Goal: Information Seeking & Learning: Learn about a topic

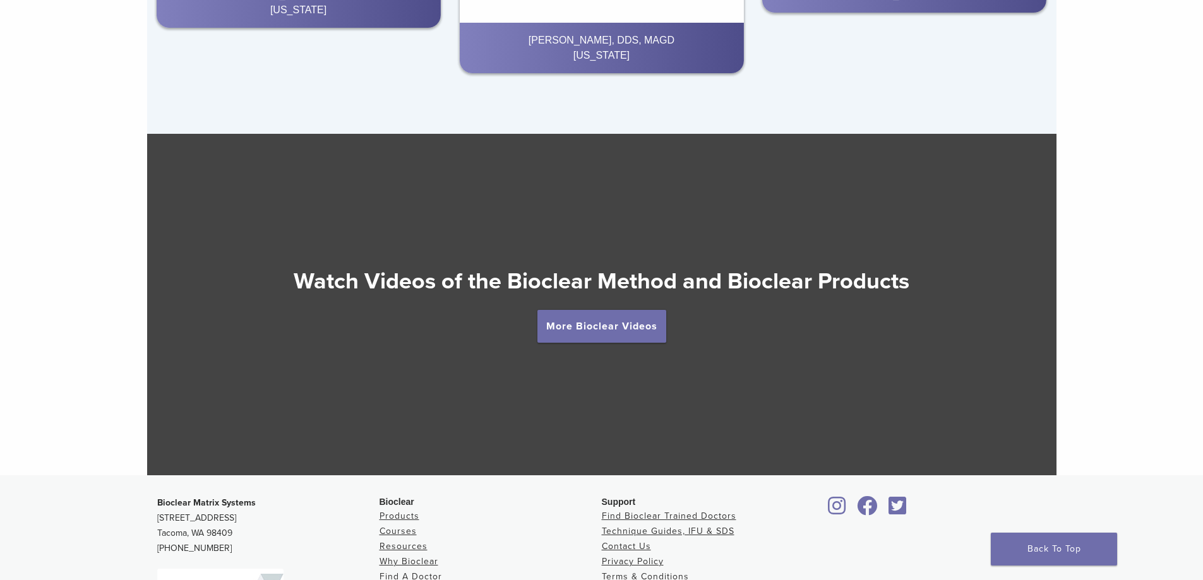
scroll to position [2410, 0]
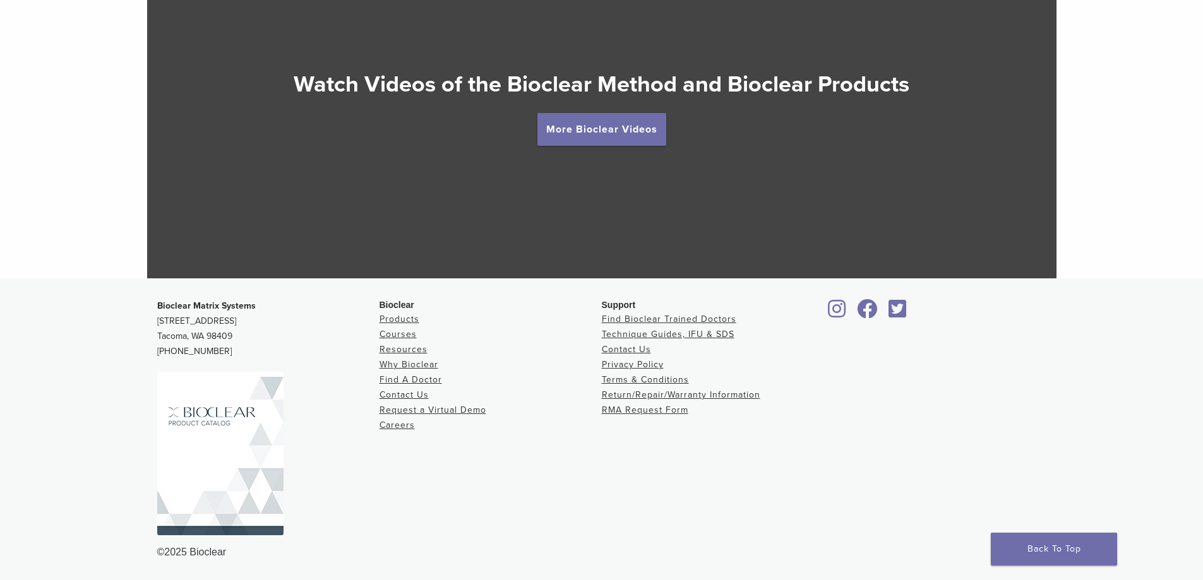
click at [178, 438] on img at bounding box center [220, 454] width 126 height 164
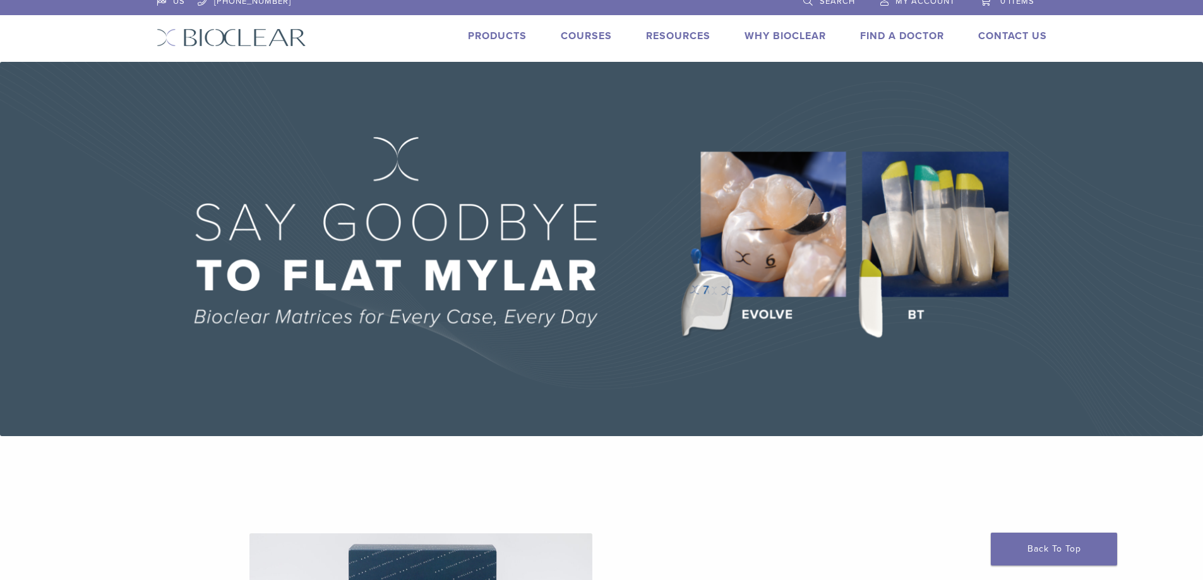
scroll to position [0, 0]
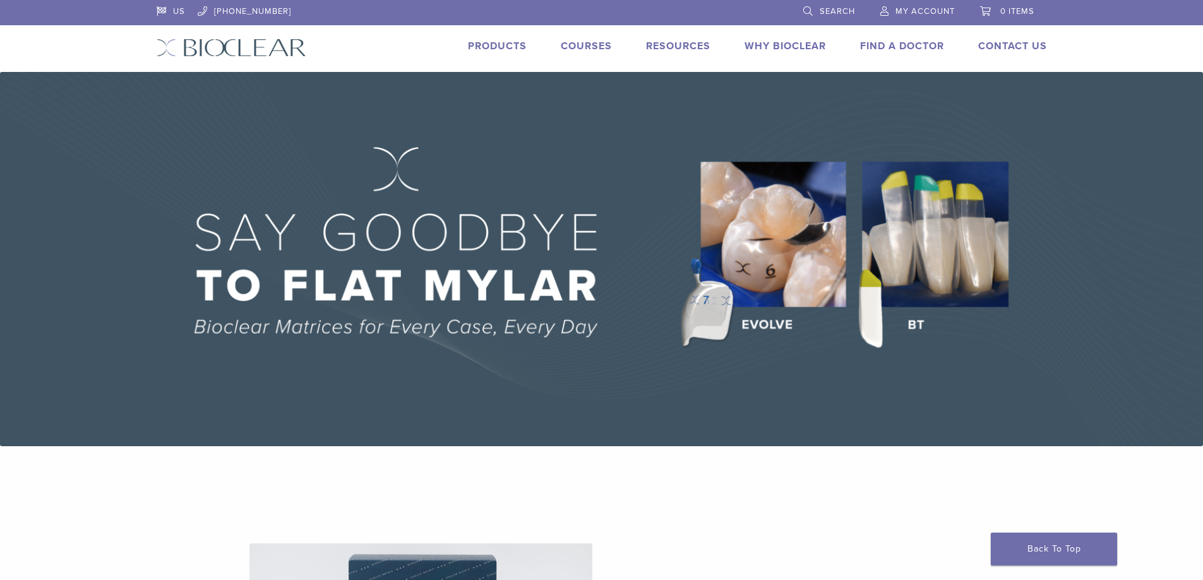
click at [510, 48] on link "Products" at bounding box center [497, 46] width 59 height 13
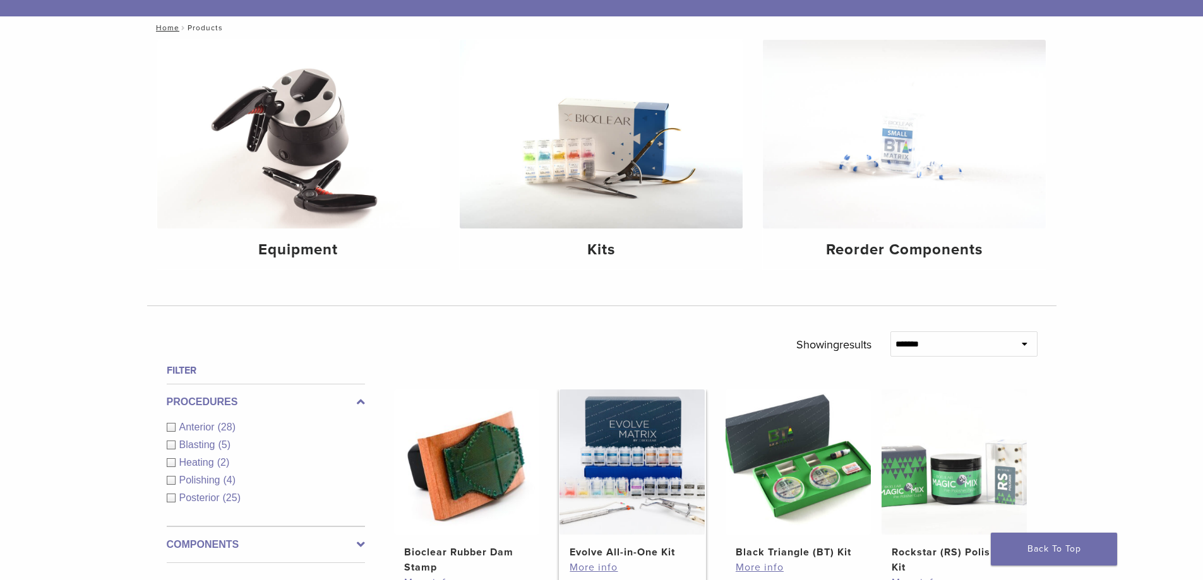
scroll to position [189, 0]
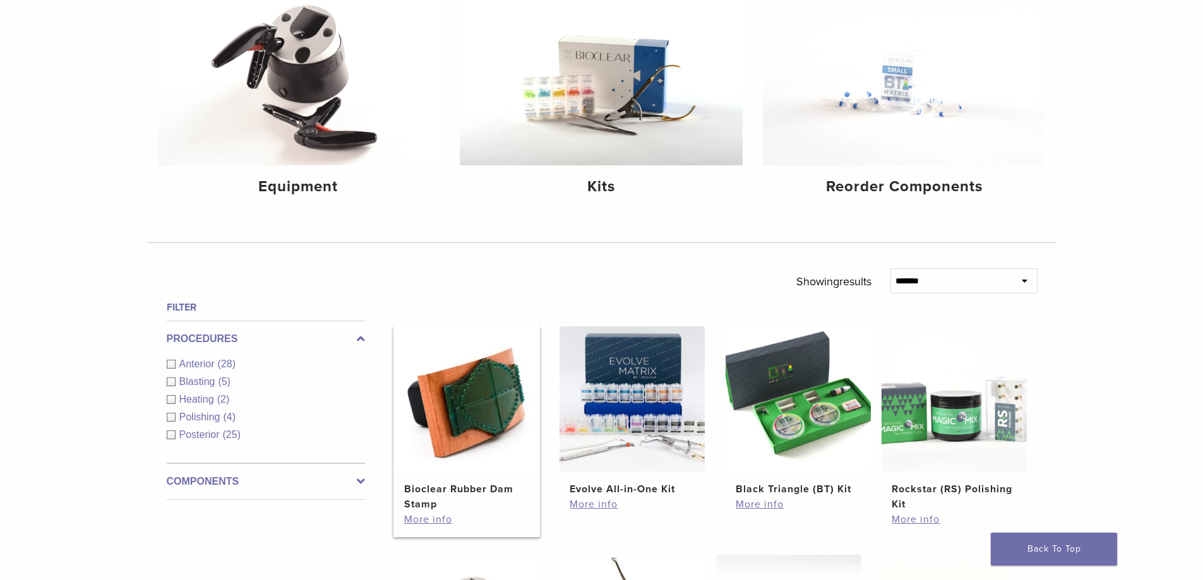
click at [474, 418] on img at bounding box center [466, 399] width 145 height 145
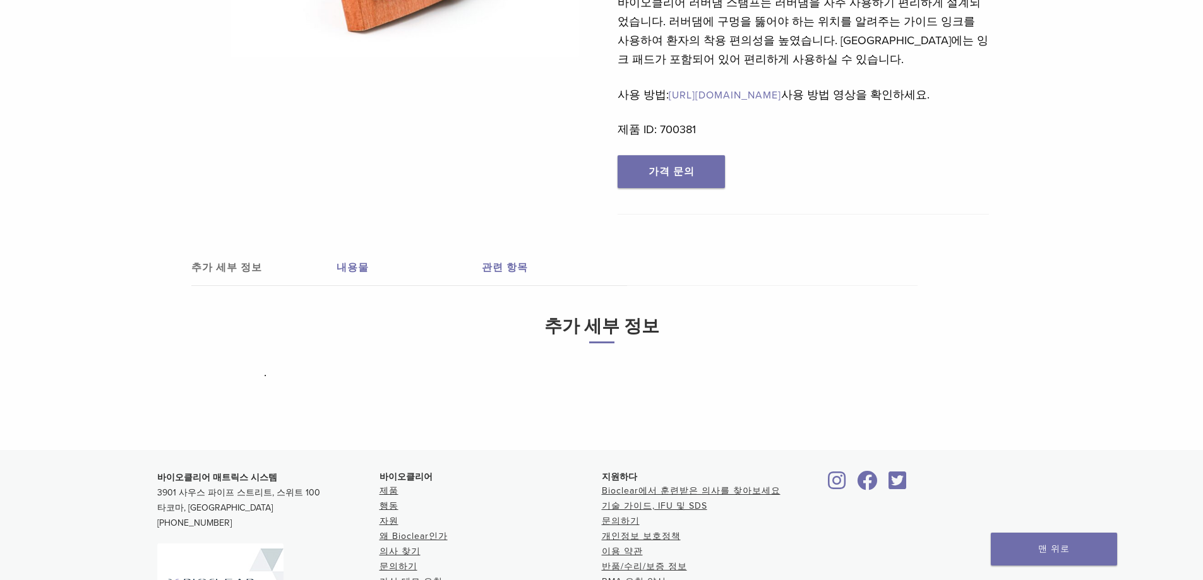
scroll to position [126, 0]
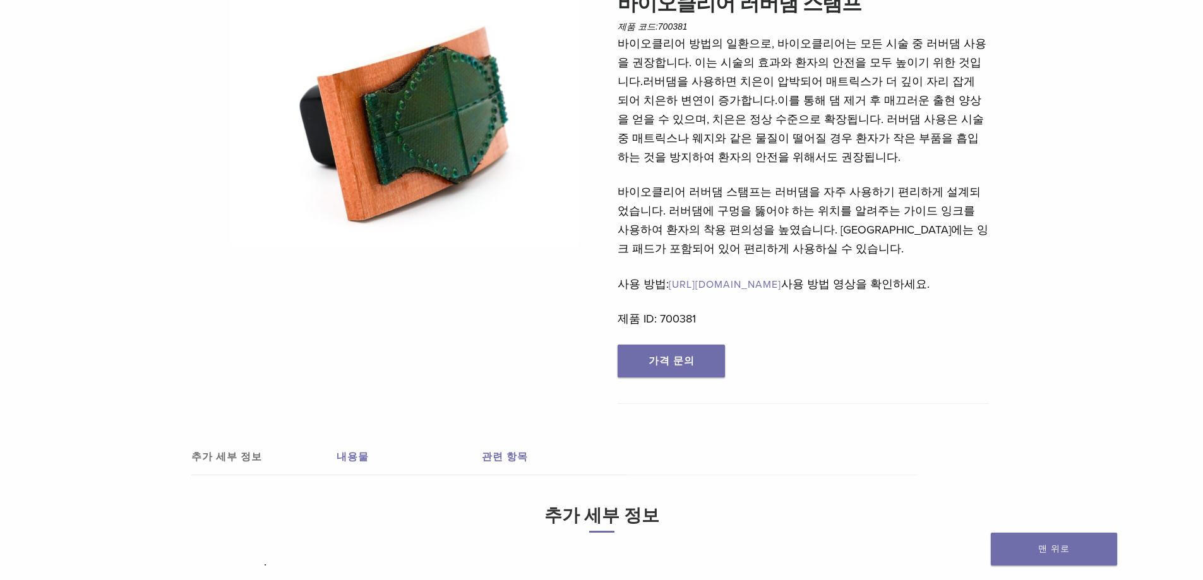
click at [781, 287] on font "https://www.bioclearmatrix.com/mandatory-viewing-bioclear-rubber-dam-stamp/에서" at bounding box center [725, 285] width 112 height 13
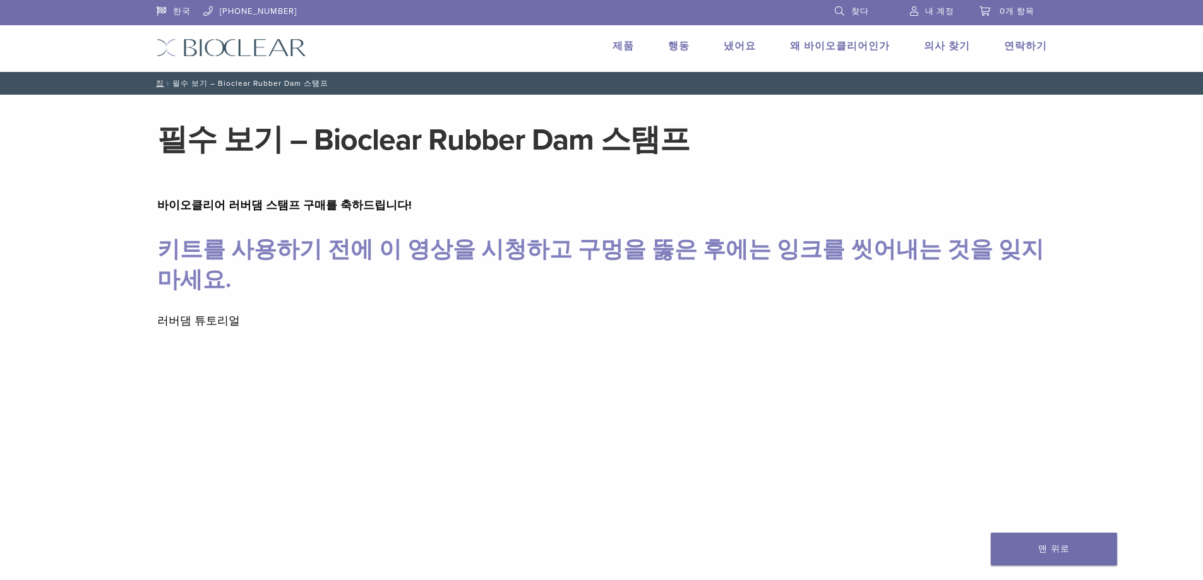
scroll to position [189, 0]
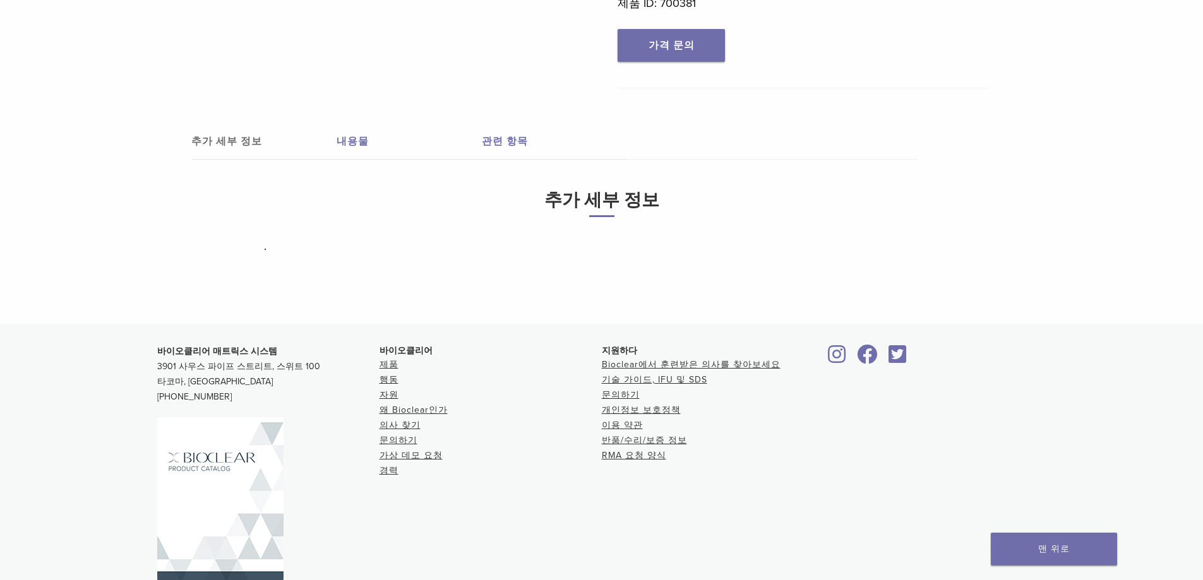
scroll to position [189, 0]
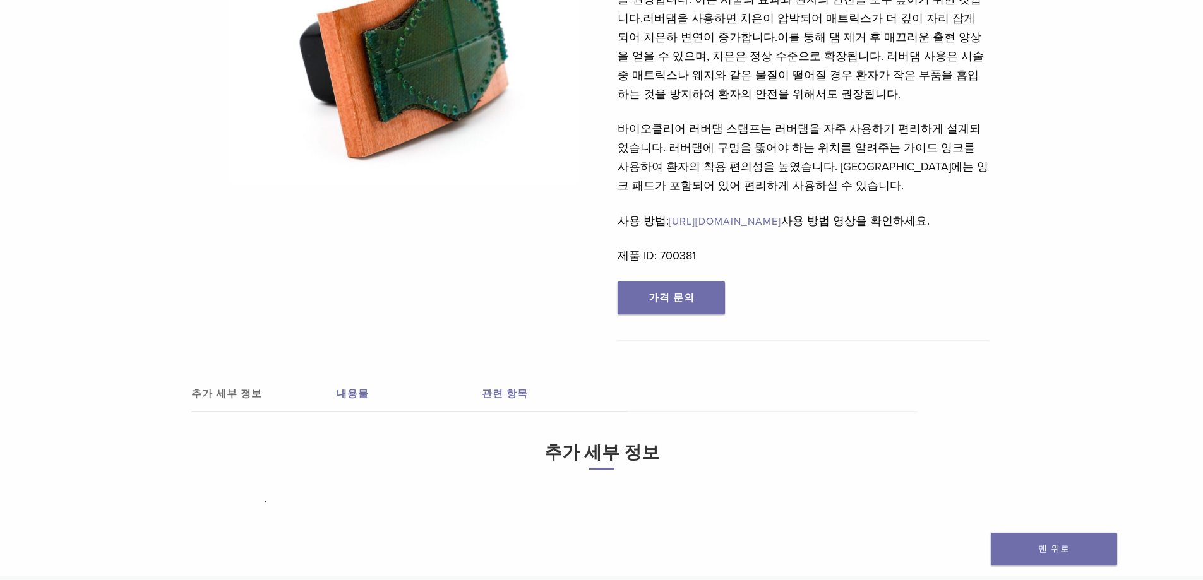
click at [770, 219] on font "[URL][DOMAIN_NAME]" at bounding box center [725, 221] width 112 height 13
drag, startPoint x: 670, startPoint y: 217, endPoint x: 717, endPoint y: 244, distance: 53.7
click at [717, 228] on font "사용 방법: [URL][DOMAIN_NAME] 사용 방법 영상을 확인하세요." at bounding box center [774, 221] width 312 height 14
click at [767, 253] on div "바이오클리어 방법의 일환으로, 바이오클리어는 모든 시술 중 러버댐 사용을 권장합니다. 이는 시술의 효과와 환자의 안전을 모두 높이기 위한 것입…" at bounding box center [803, 126] width 371 height 311
click at [700, 220] on font "https://www.bioclearmatrix.com/mandatory-viewing-bioclear-rubber-dam-stamp/에서" at bounding box center [725, 221] width 112 height 13
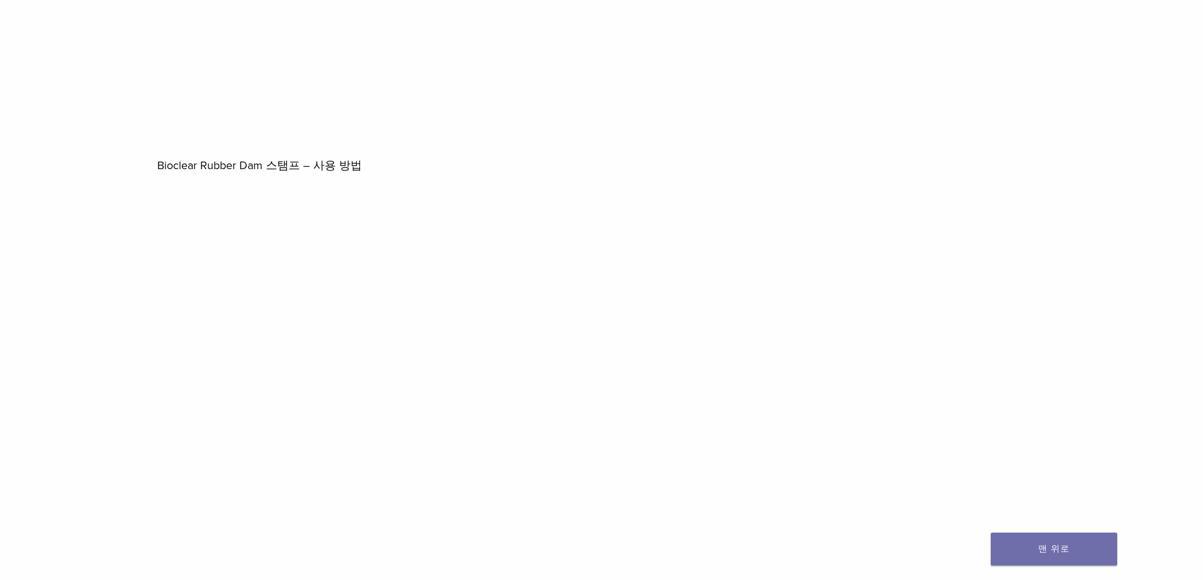
scroll to position [884, 0]
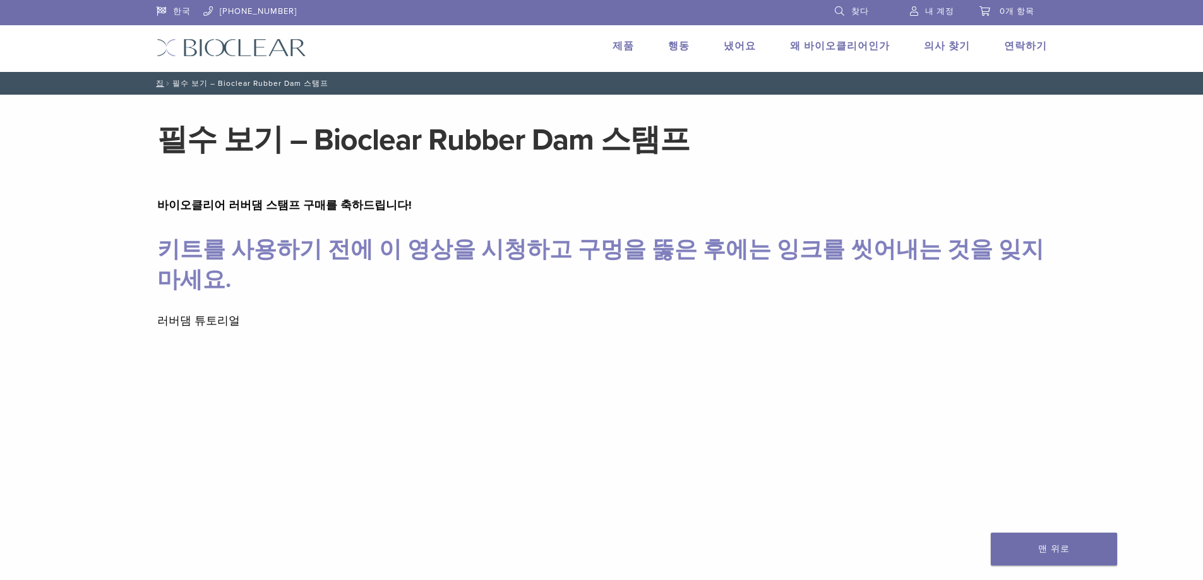
drag, startPoint x: 0, startPoint y: 0, endPoint x: 978, endPoint y: 334, distance: 1033.7
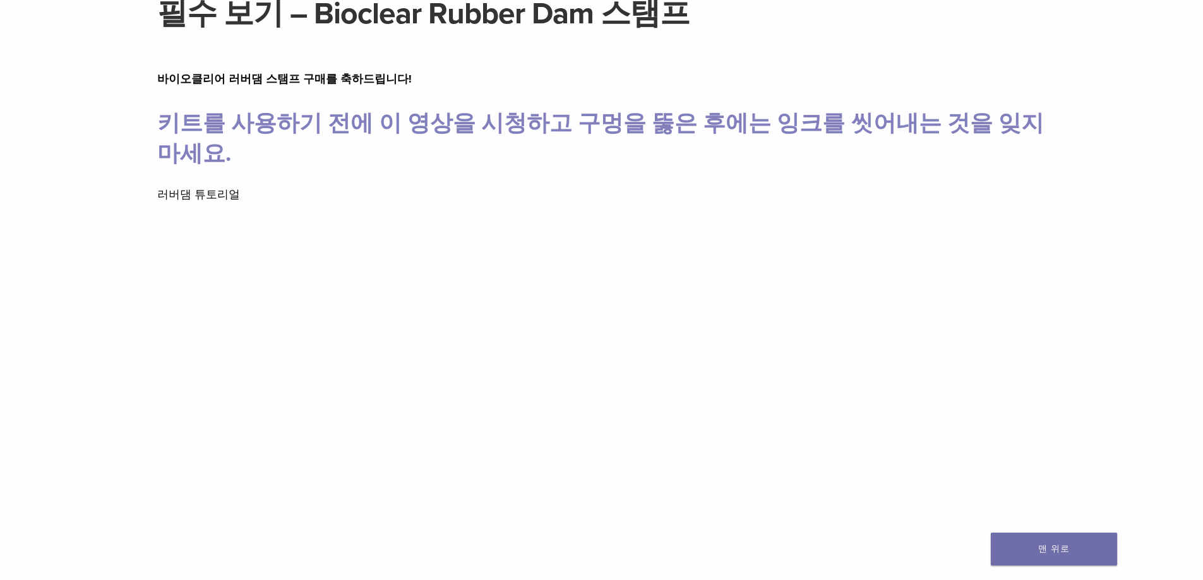
scroll to position [63, 0]
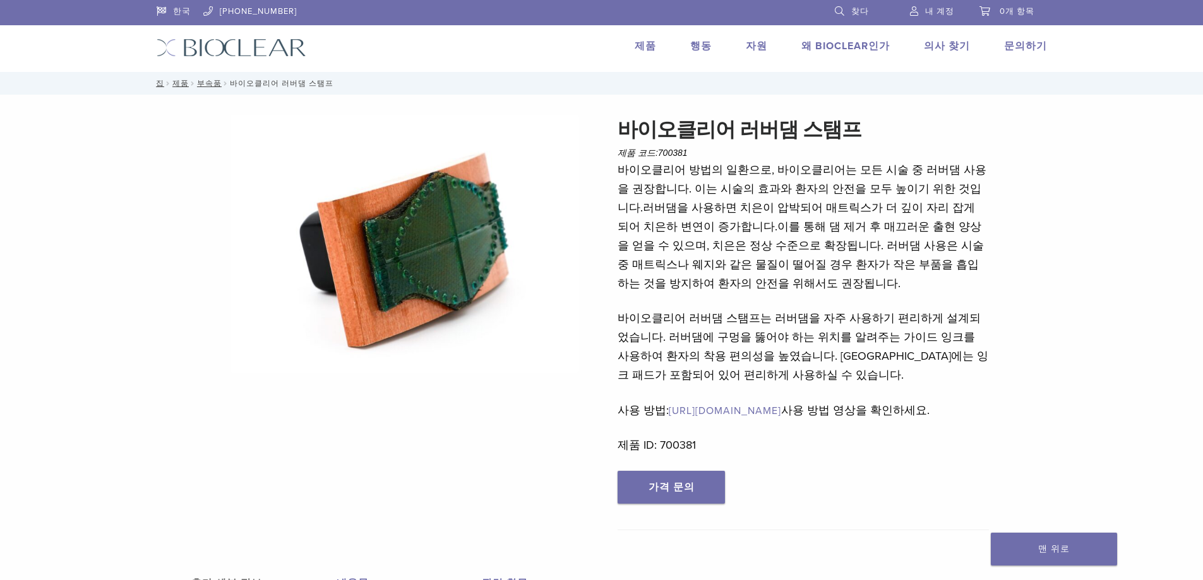
click at [230, 47] on img at bounding box center [232, 48] width 150 height 18
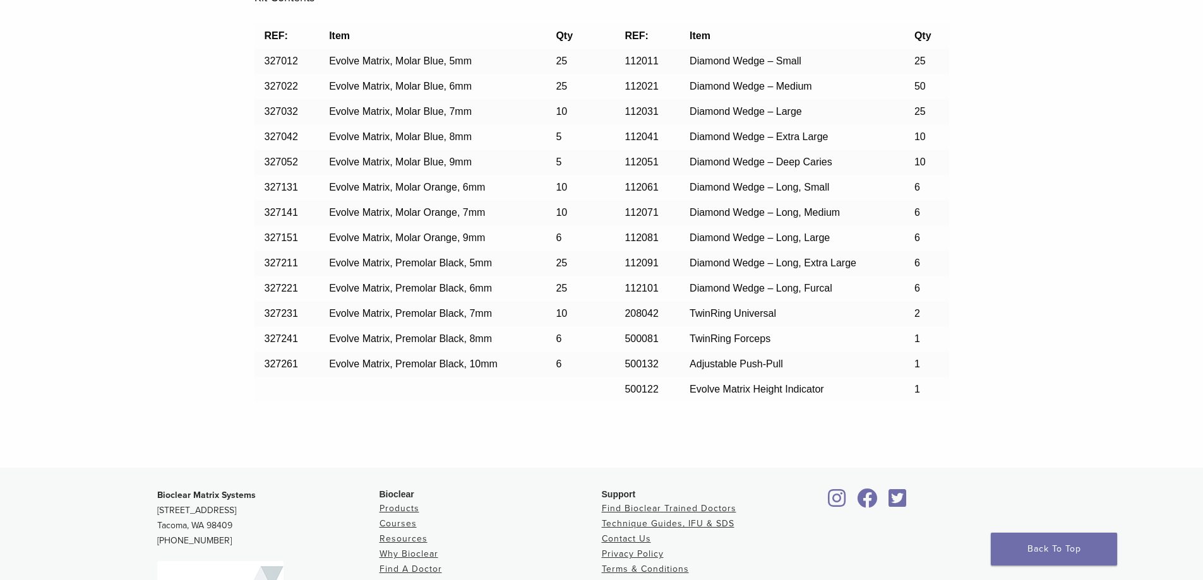
scroll to position [655, 0]
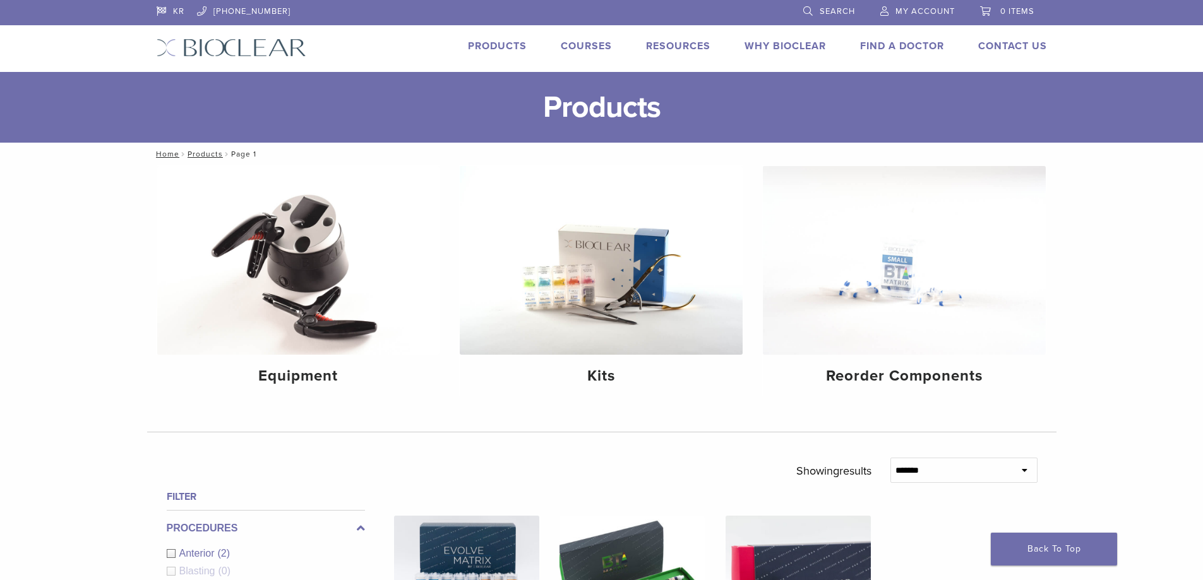
click at [506, 46] on link "Products" at bounding box center [497, 46] width 59 height 13
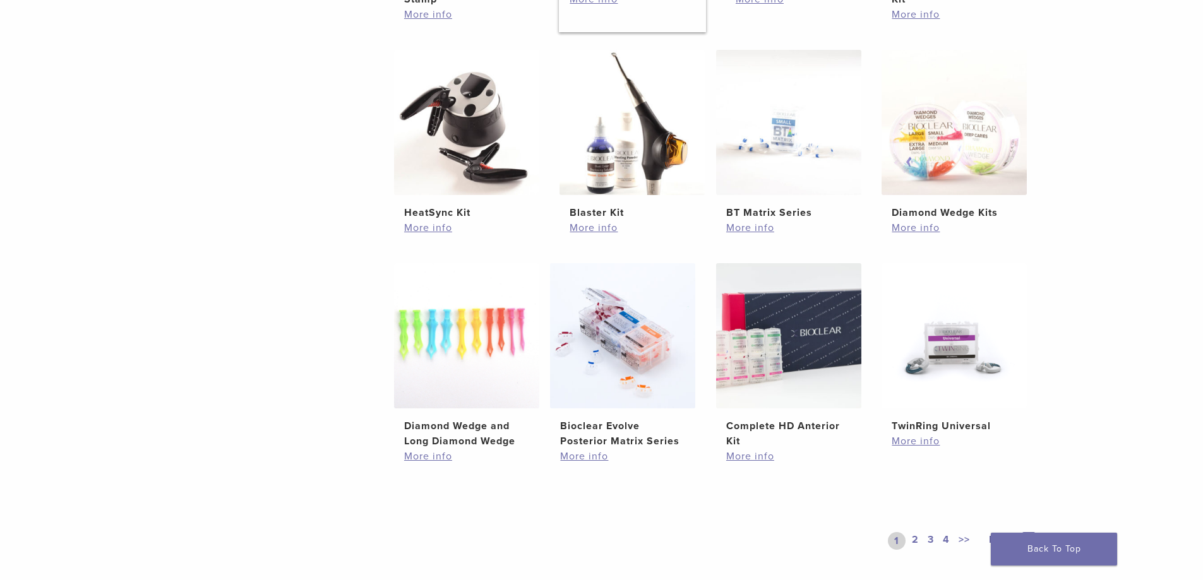
scroll to position [884, 0]
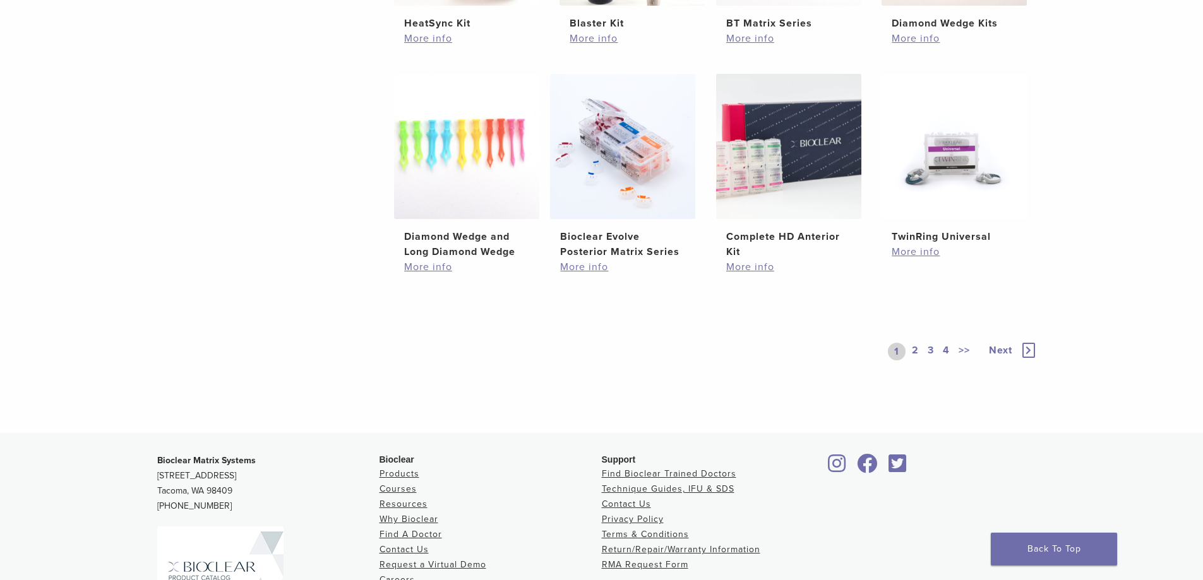
click at [914, 348] on link "2" at bounding box center [915, 352] width 12 height 18
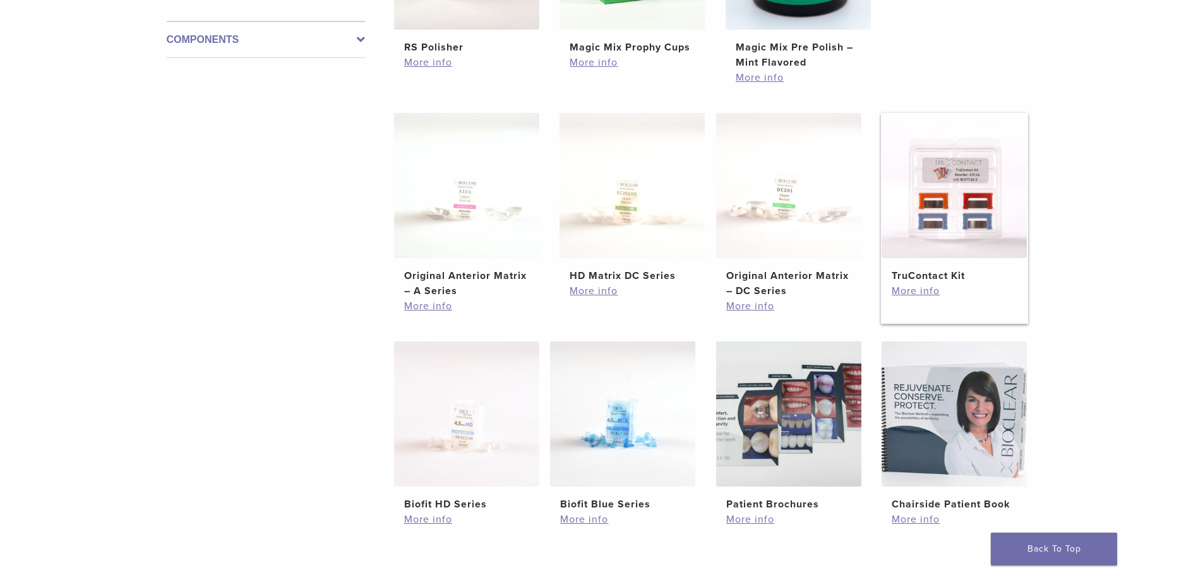
scroll to position [695, 0]
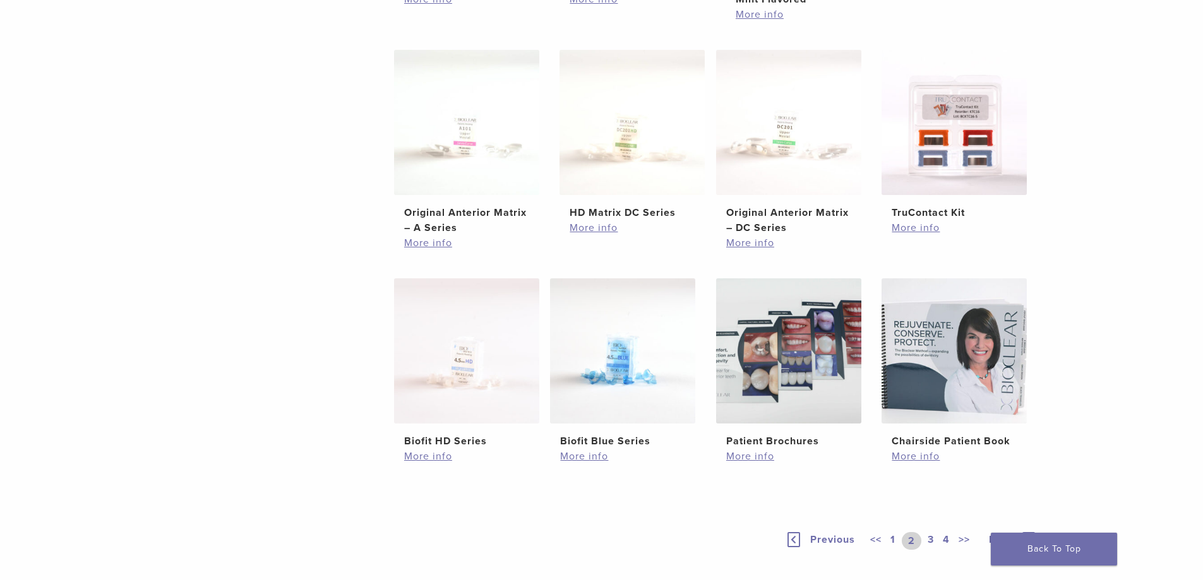
click at [935, 542] on link "3" at bounding box center [930, 541] width 11 height 18
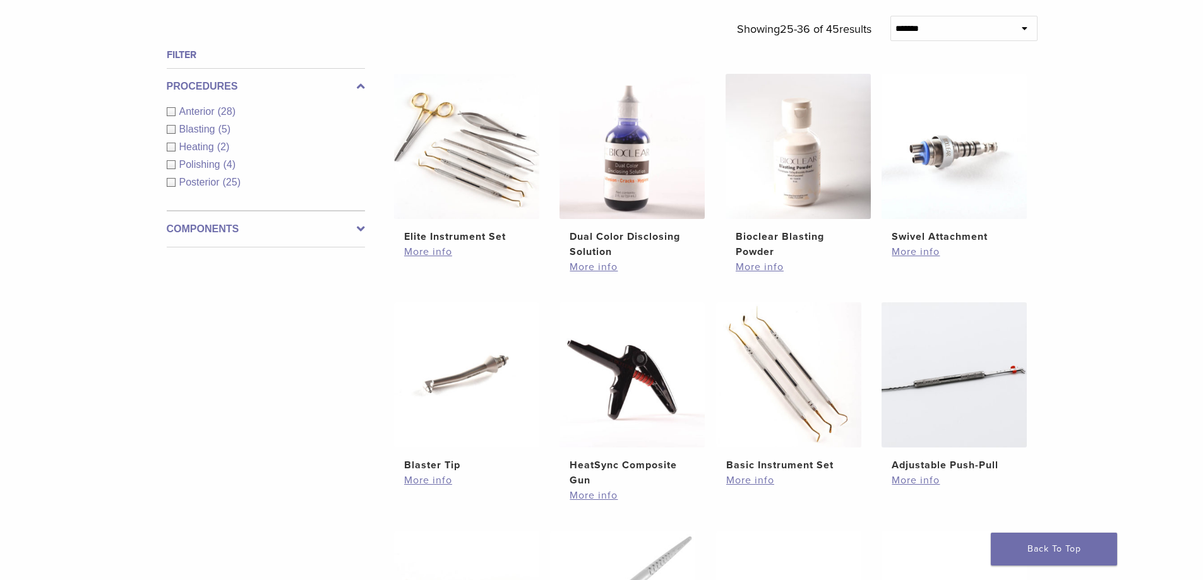
scroll to position [695, 0]
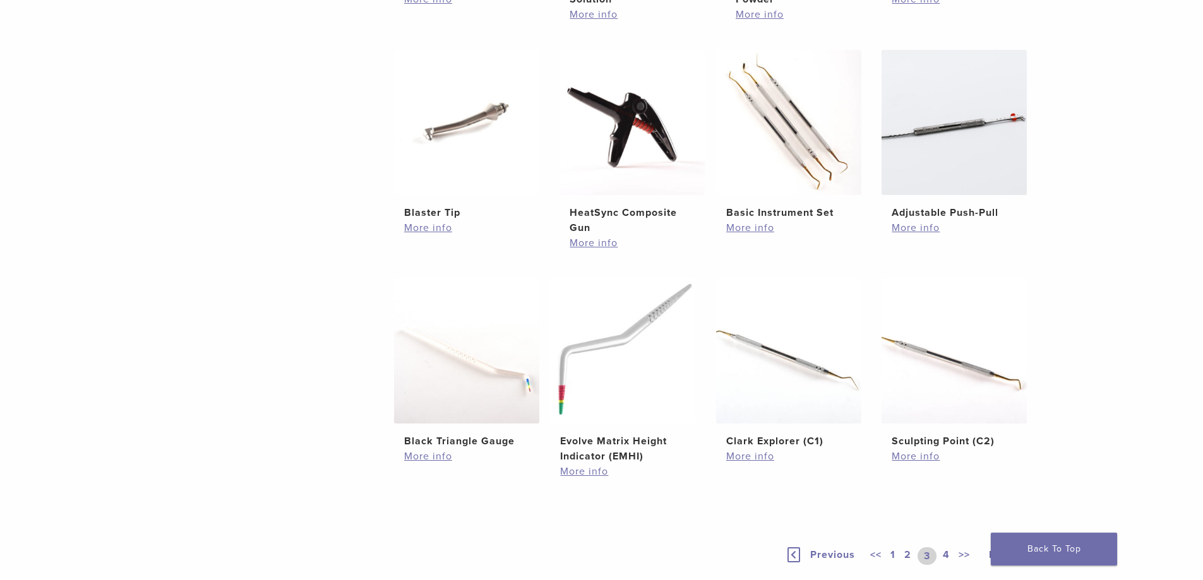
click at [946, 556] on link "4" at bounding box center [946, 557] width 12 height 18
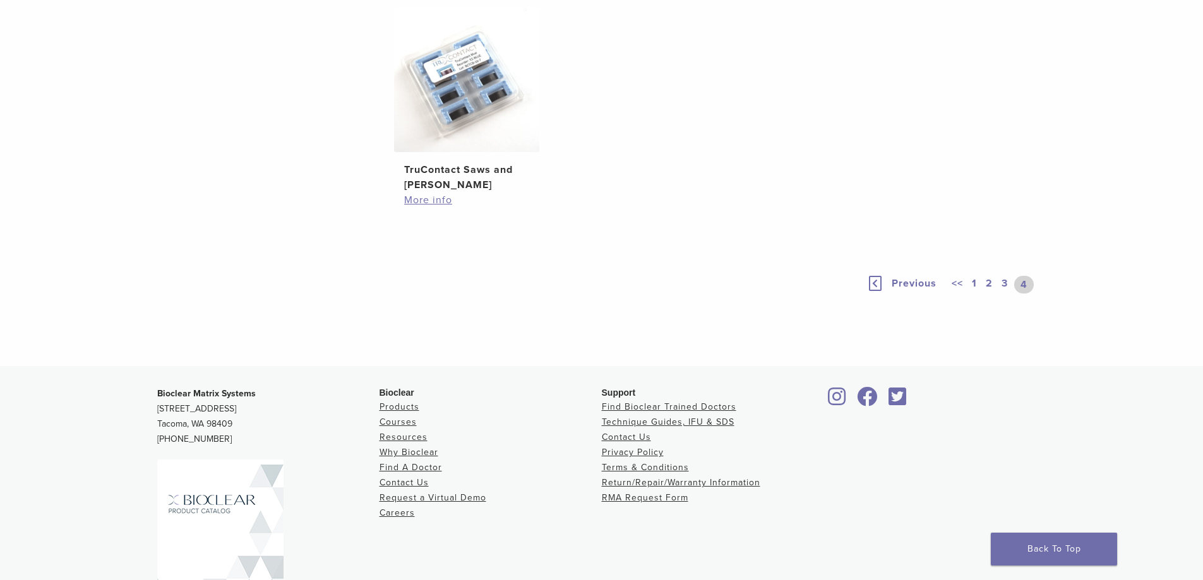
scroll to position [884, 0]
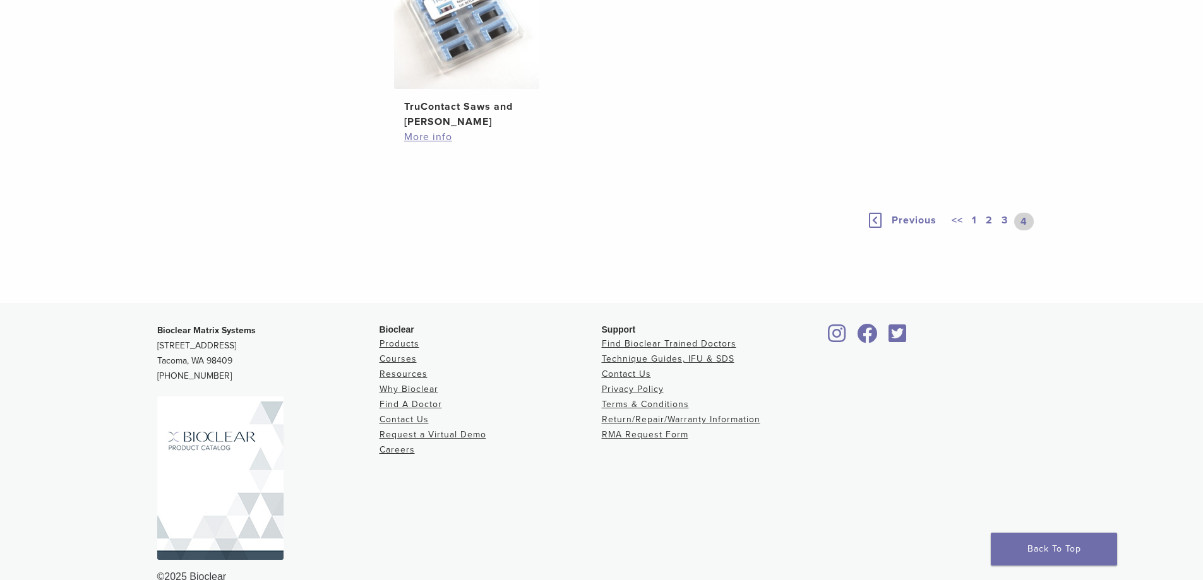
click at [974, 231] on link "1" at bounding box center [974, 222] width 10 height 18
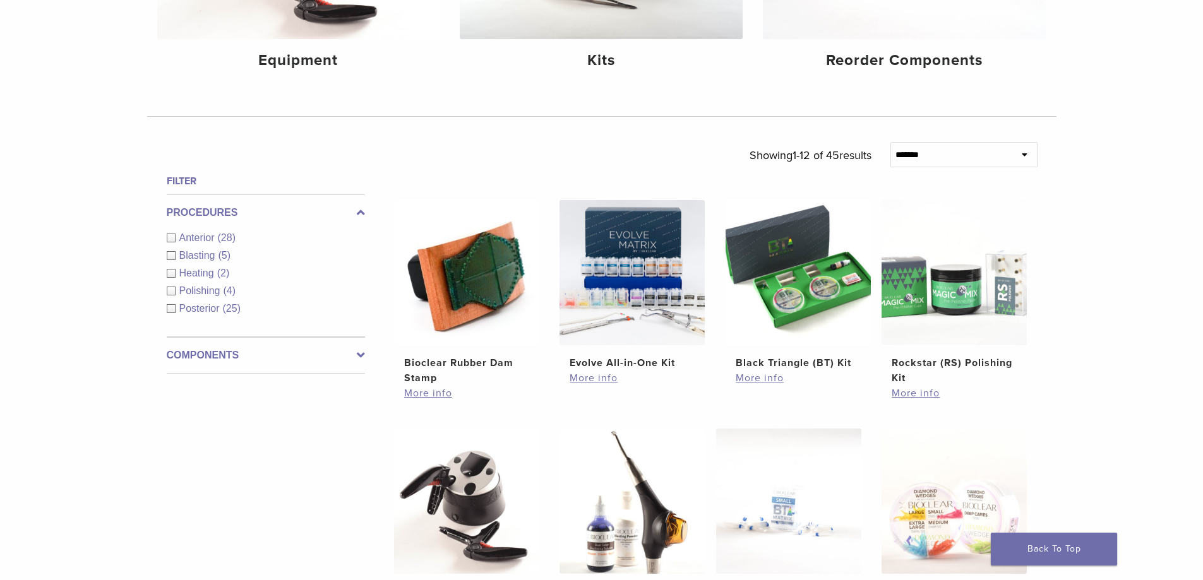
scroll to position [253, 0]
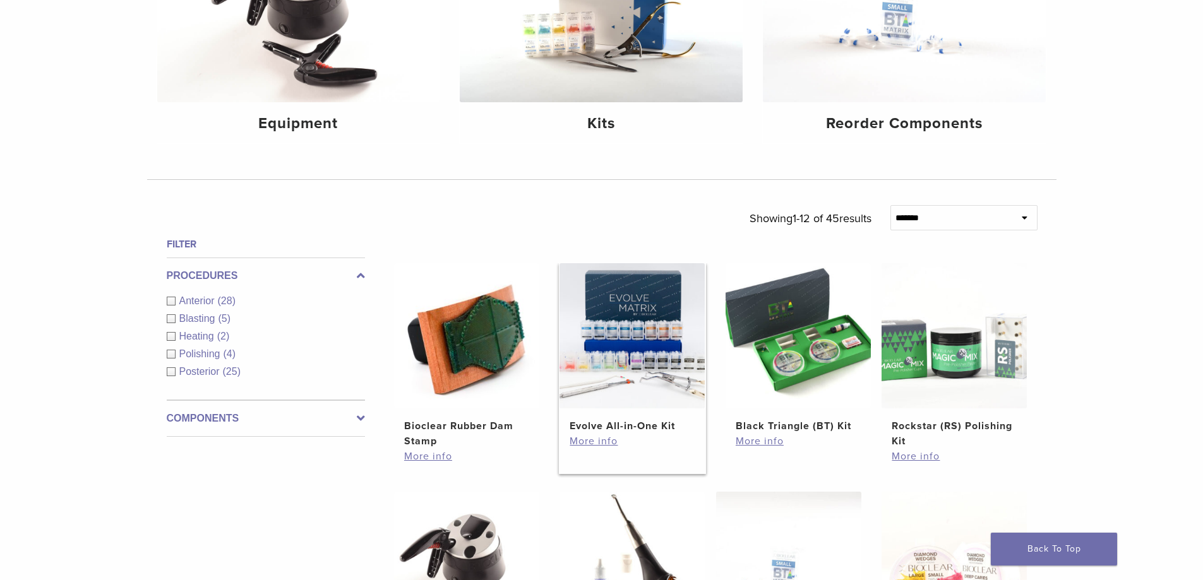
click at [636, 333] on img at bounding box center [632, 335] width 145 height 145
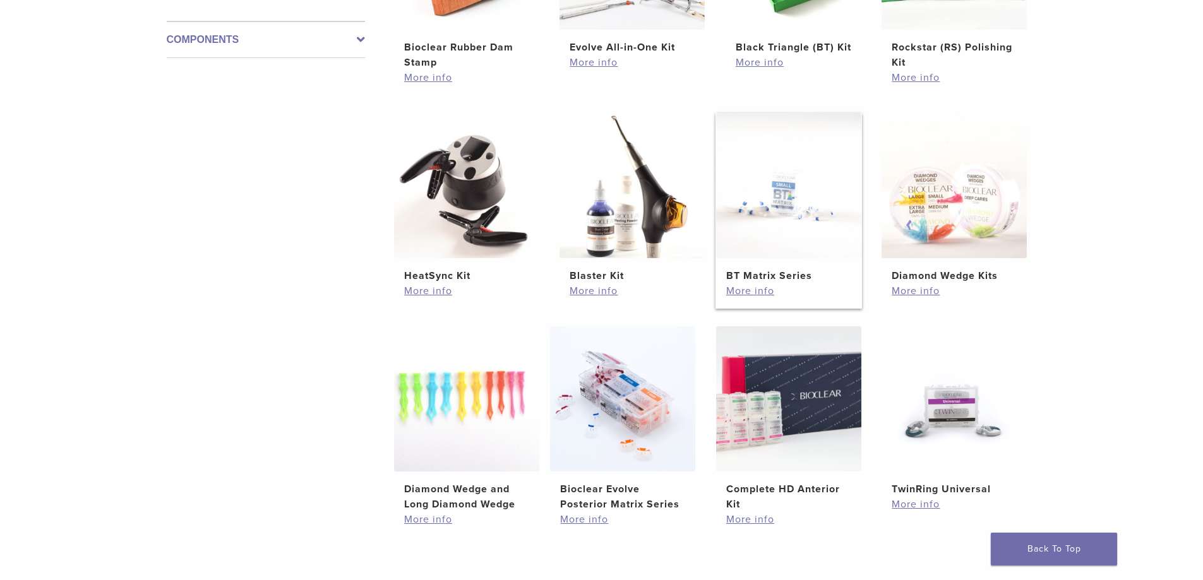
scroll to position [695, 0]
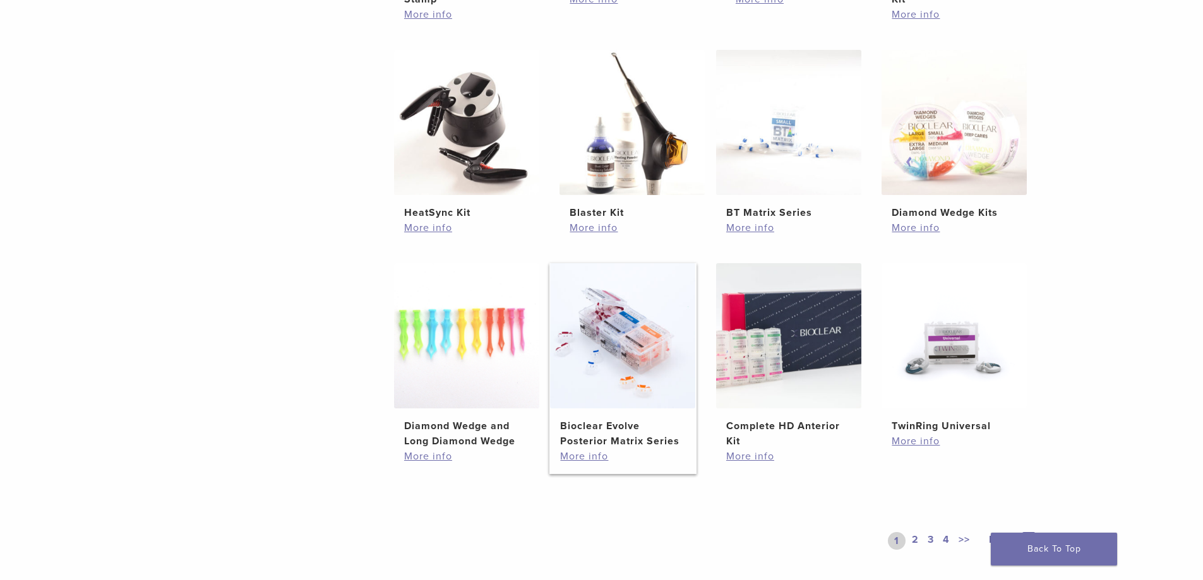
click at [615, 352] on img at bounding box center [622, 335] width 145 height 145
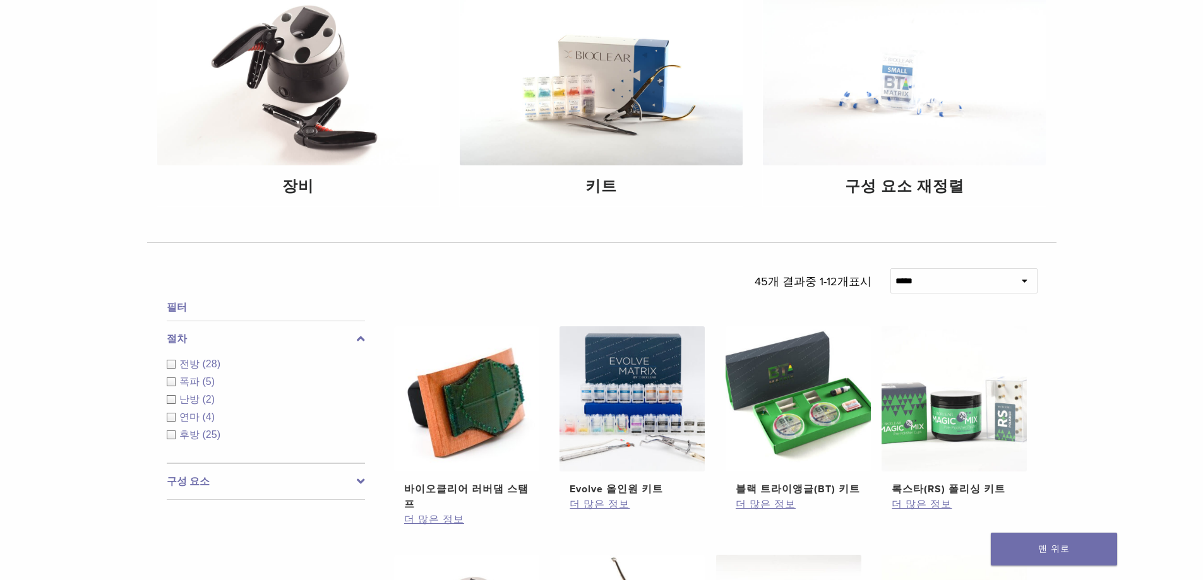
scroll to position [0, 0]
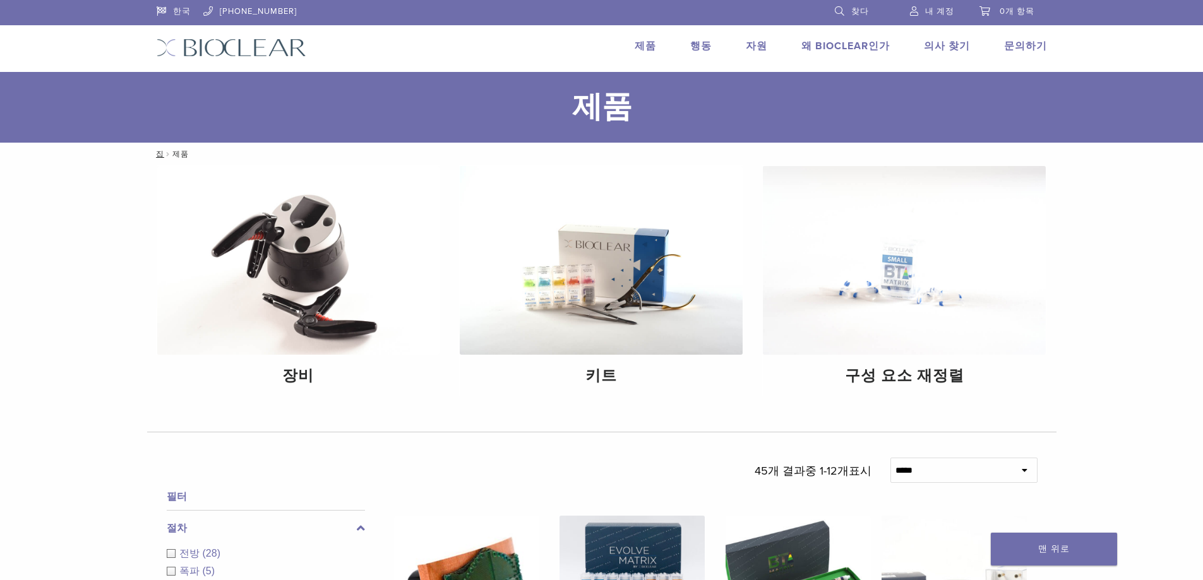
click at [180, 8] on font "한국" at bounding box center [182, 11] width 18 height 10
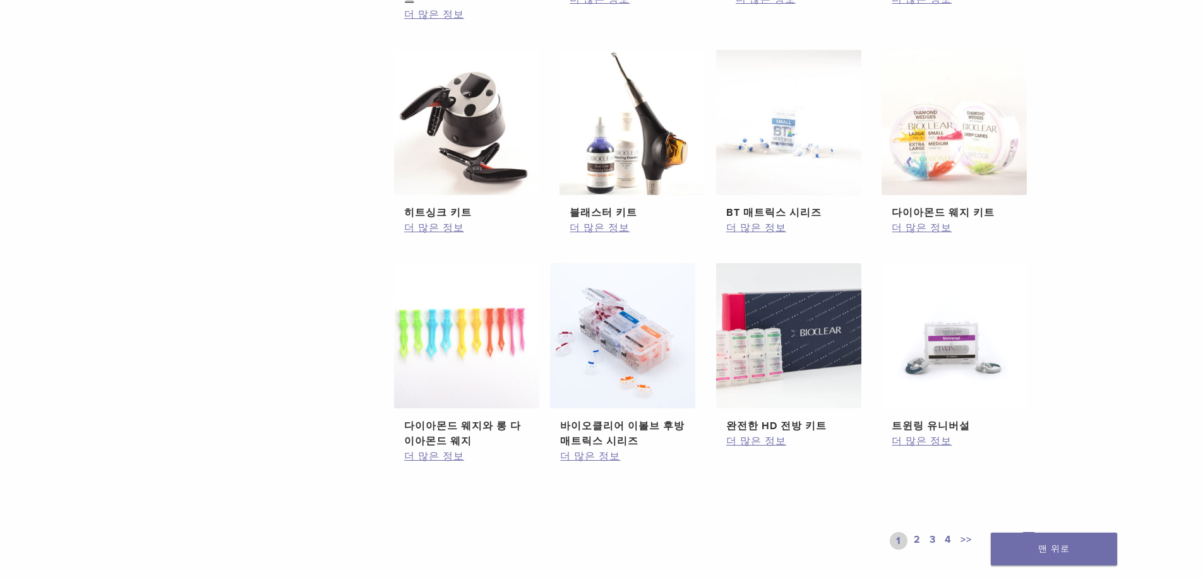
scroll to position [442, 0]
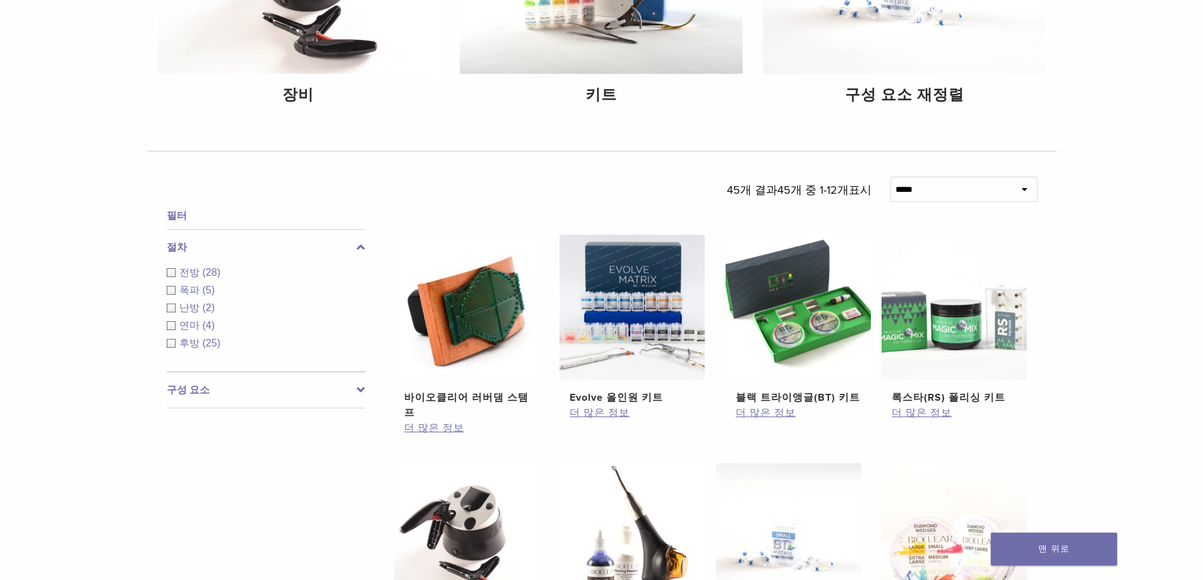
scroll to position [92, 0]
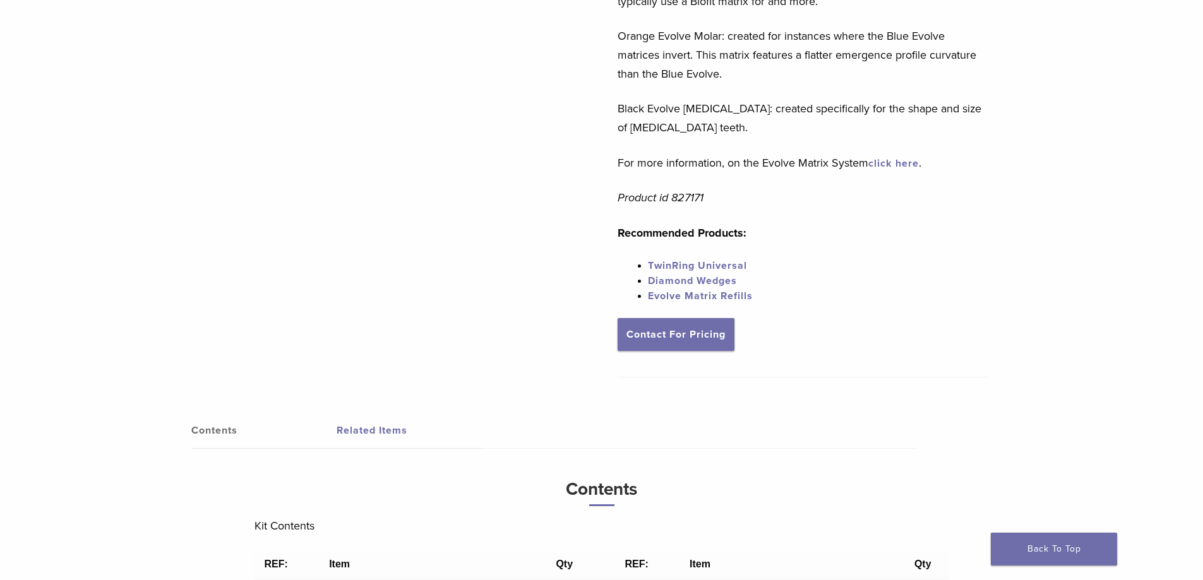
scroll to position [189, 0]
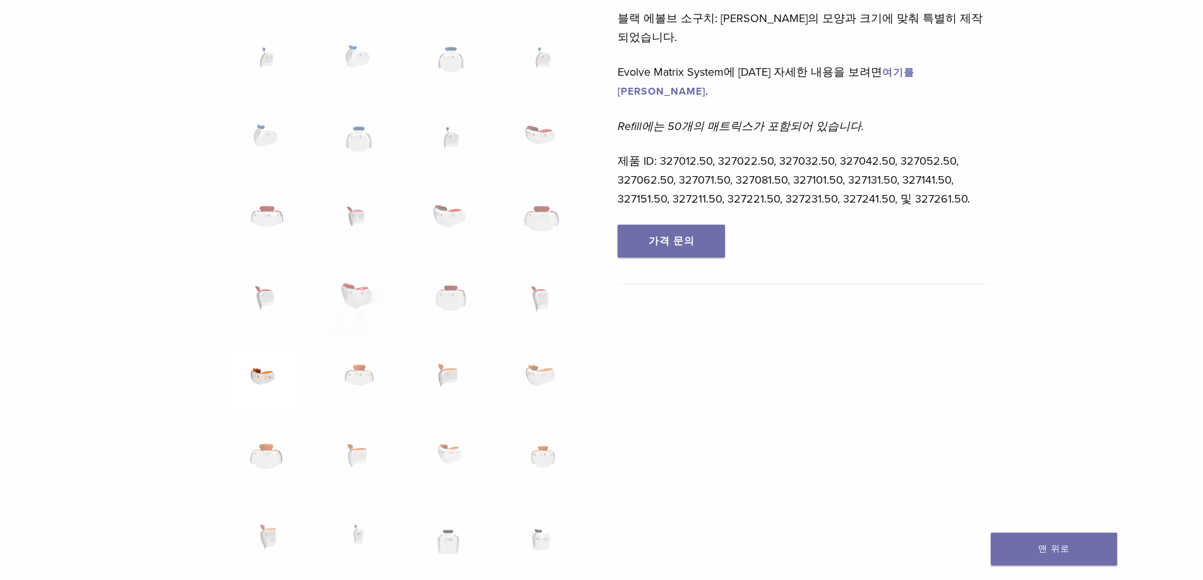
scroll to position [758, 0]
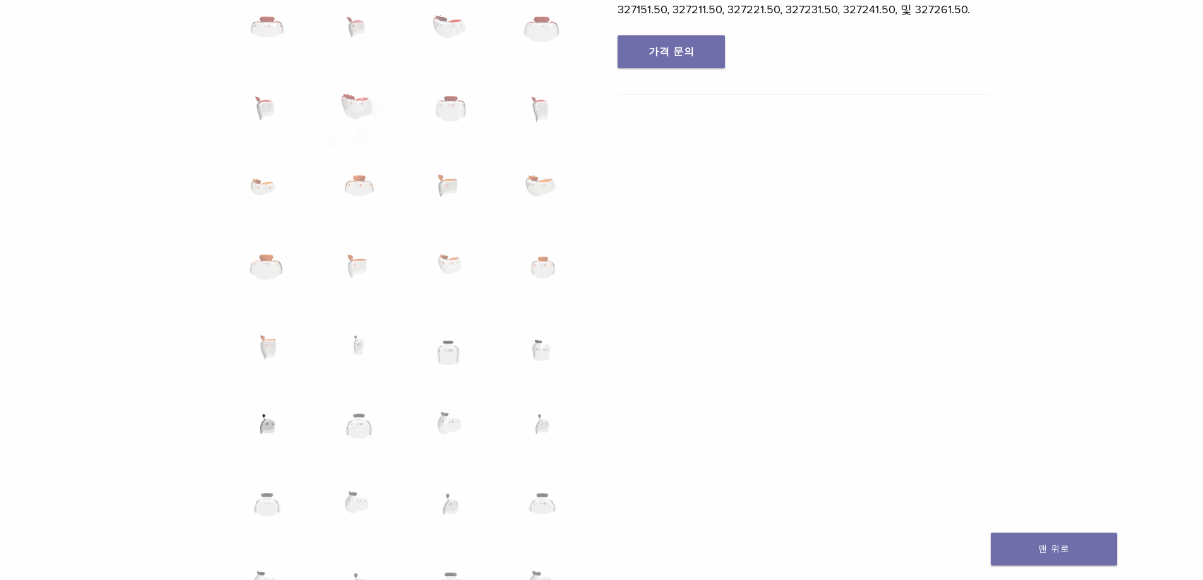
click at [265, 429] on img at bounding box center [267, 431] width 73 height 63
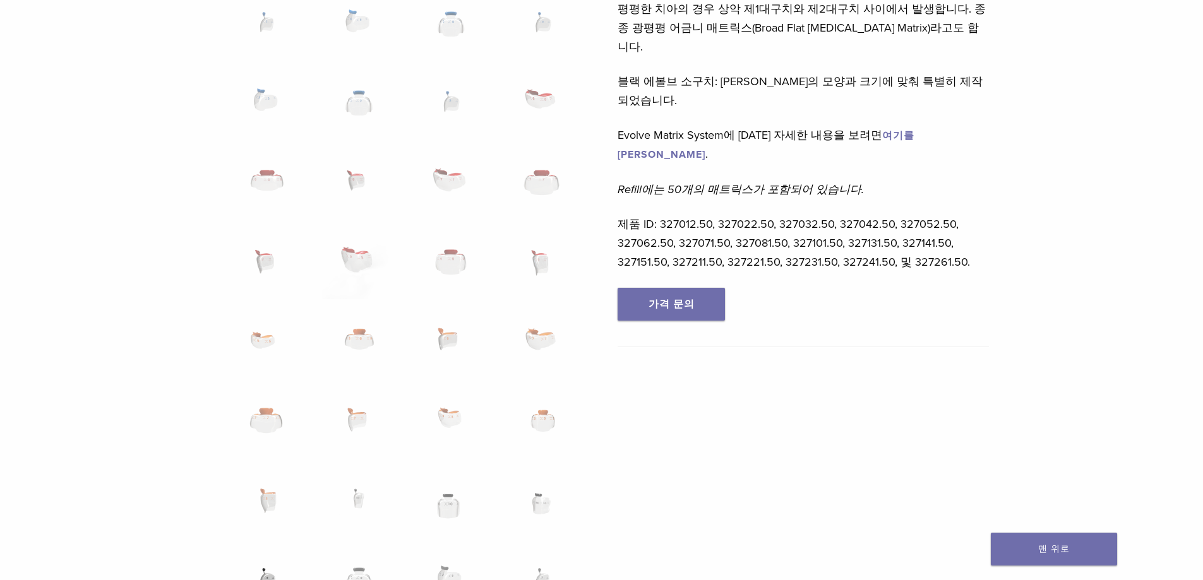
scroll to position [821, 0]
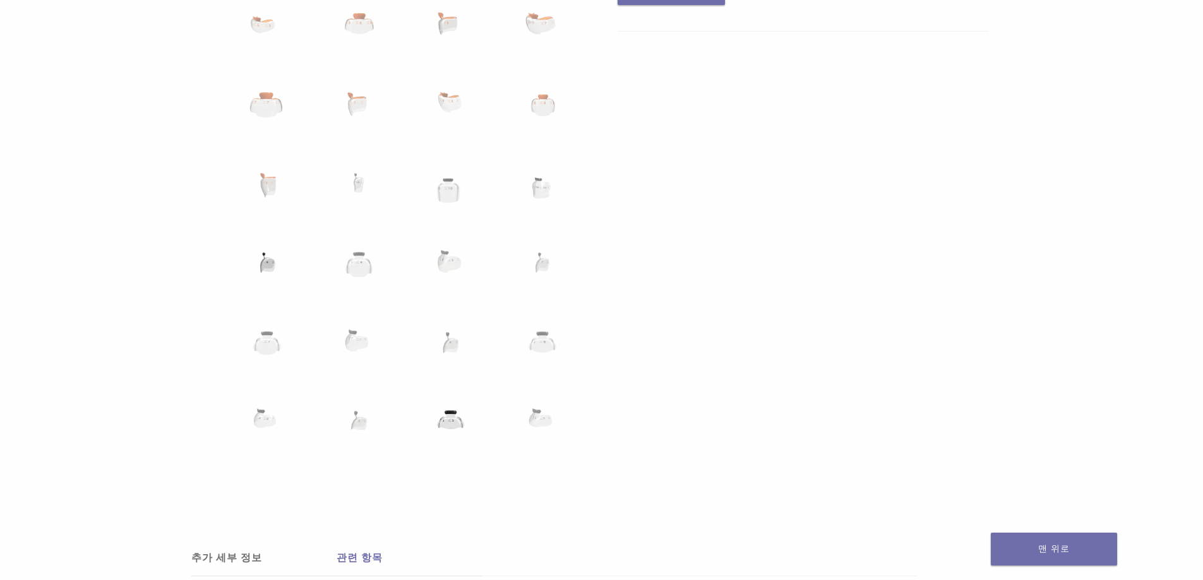
click at [453, 417] on img at bounding box center [450, 428] width 73 height 63
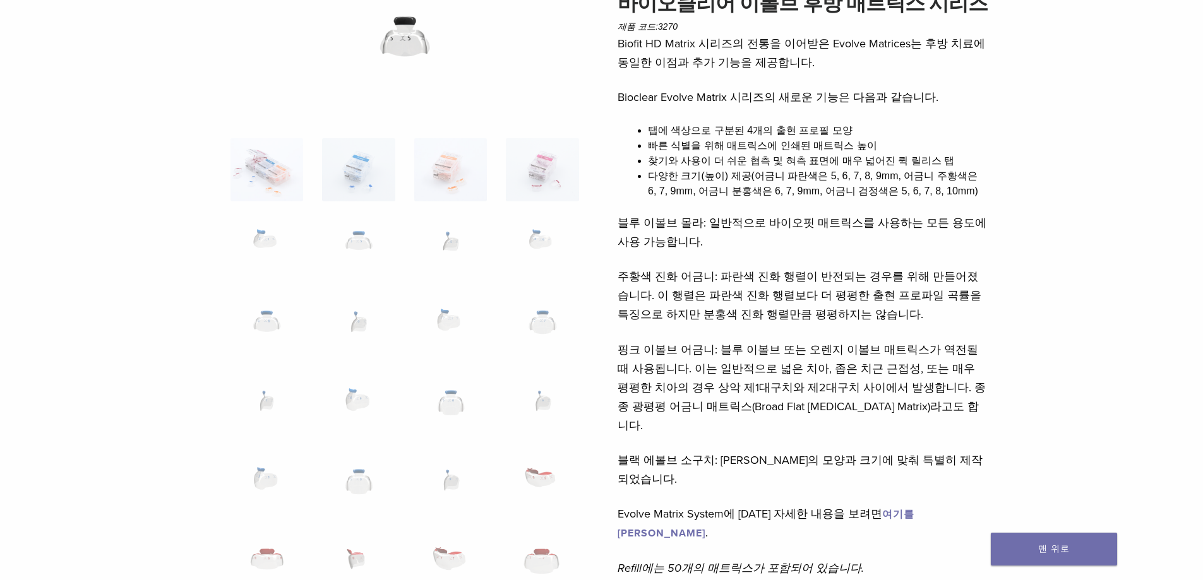
scroll to position [0, 0]
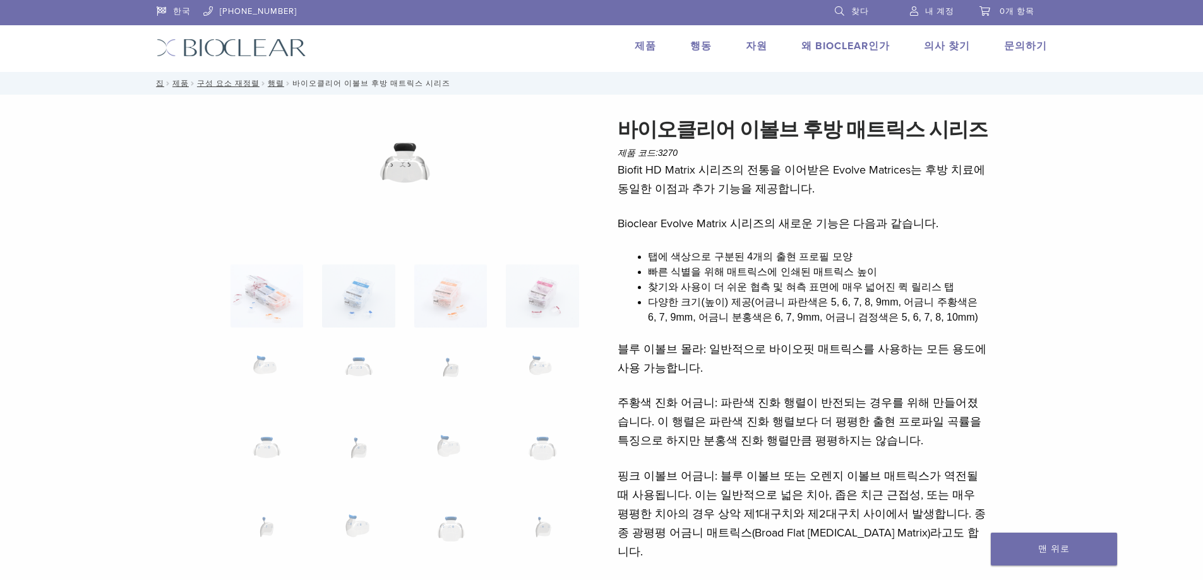
click at [856, 37] on div "한국 1.855.712.5327 찾다 내 계정 0개 항목 카트 장바구니에 상품이 없습니다. 제품 사이트로 돌아가기 제품 행동 자원 자식 메뉴 …" at bounding box center [601, 36] width 909 height 72
click at [853, 47] on font "왜 Bioclear인가" at bounding box center [845, 46] width 88 height 13
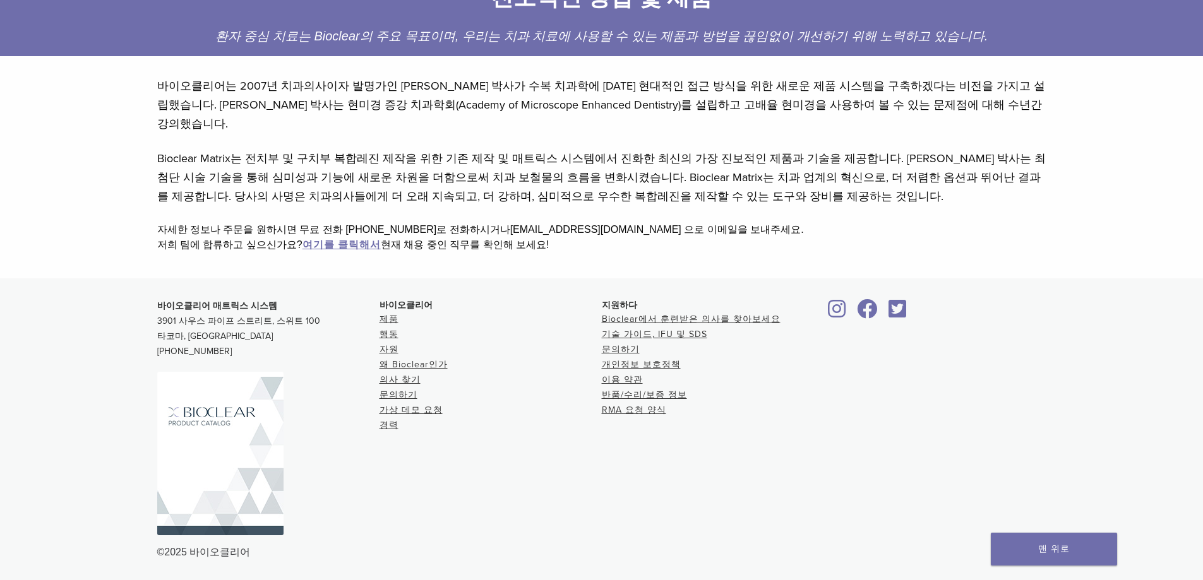
scroll to position [33, 0]
